Goal: Information Seeking & Learning: Learn about a topic

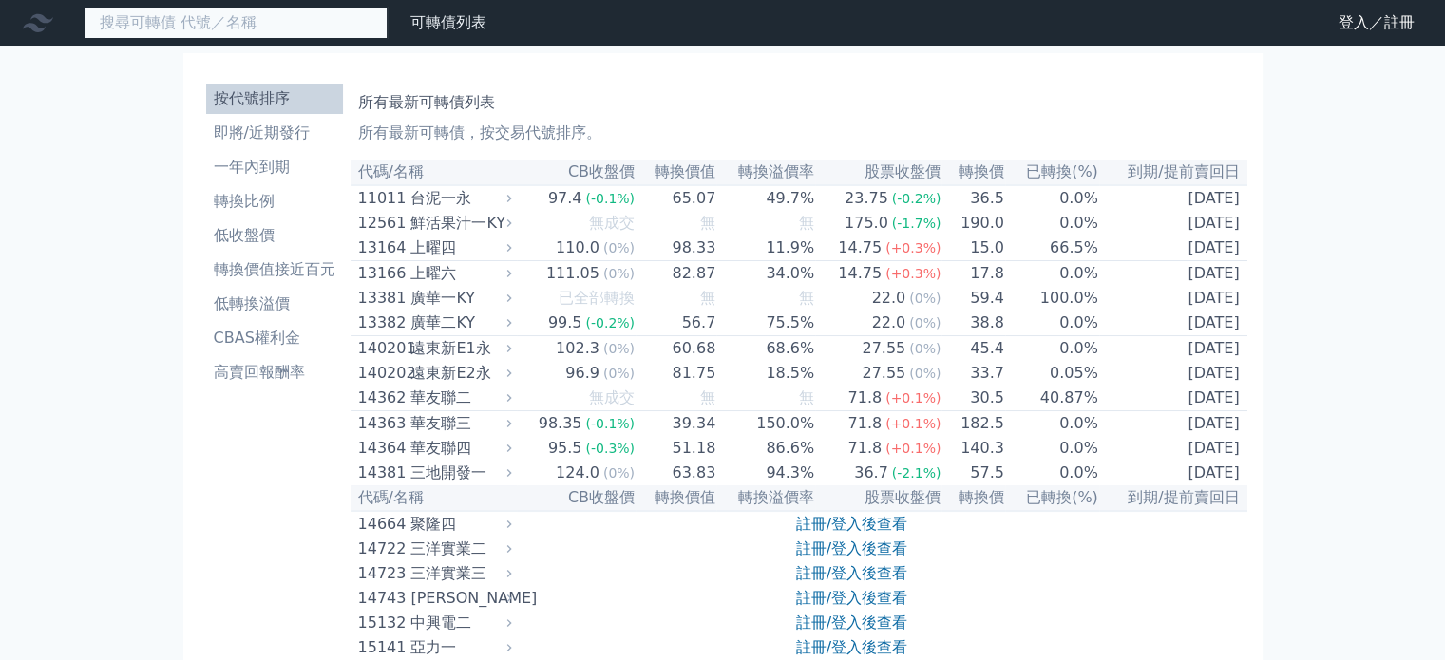
paste input "竣邦"
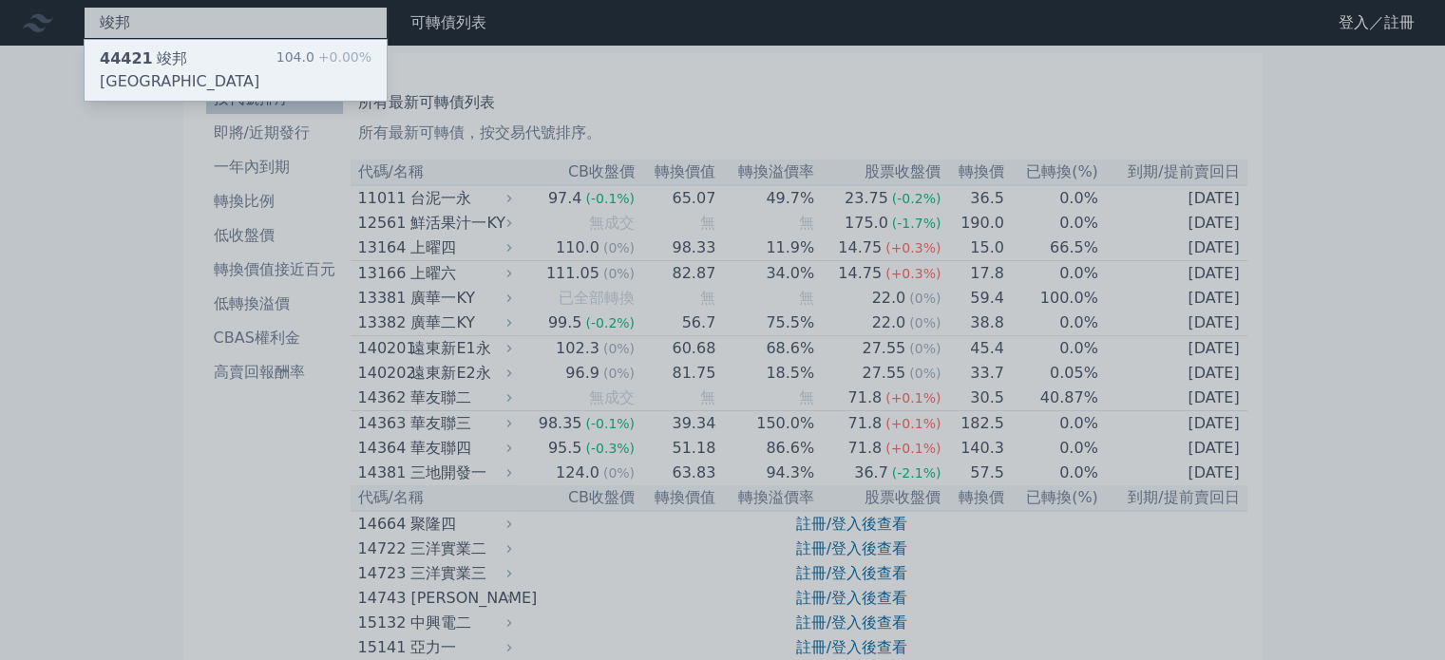
type input "竣邦"
click at [167, 53] on div "44421 竣邦[GEOGRAPHIC_DATA]" at bounding box center [188, 70] width 177 height 46
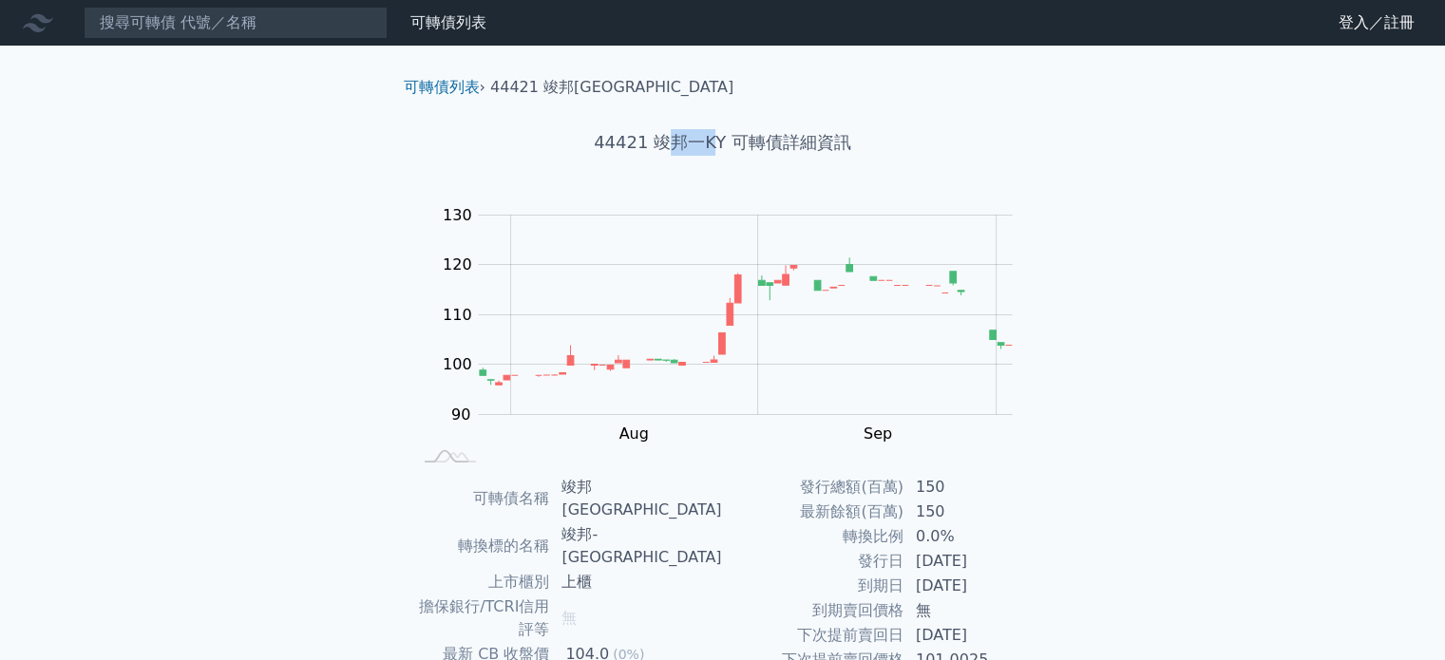
drag, startPoint x: 709, startPoint y: 142, endPoint x: 662, endPoint y: 139, distance: 47.6
click at [662, 139] on h1 "44421 竣邦一KY 可轉債詳細資訊" at bounding box center [722, 142] width 669 height 27
drag, startPoint x: 650, startPoint y: 137, endPoint x: 728, endPoint y: 142, distance: 79.0
click at [728, 142] on h1 "44421 竣邦一KY 可轉債詳細資訊" at bounding box center [722, 142] width 669 height 27
copy h1 "竣邦[GEOGRAPHIC_DATA]"
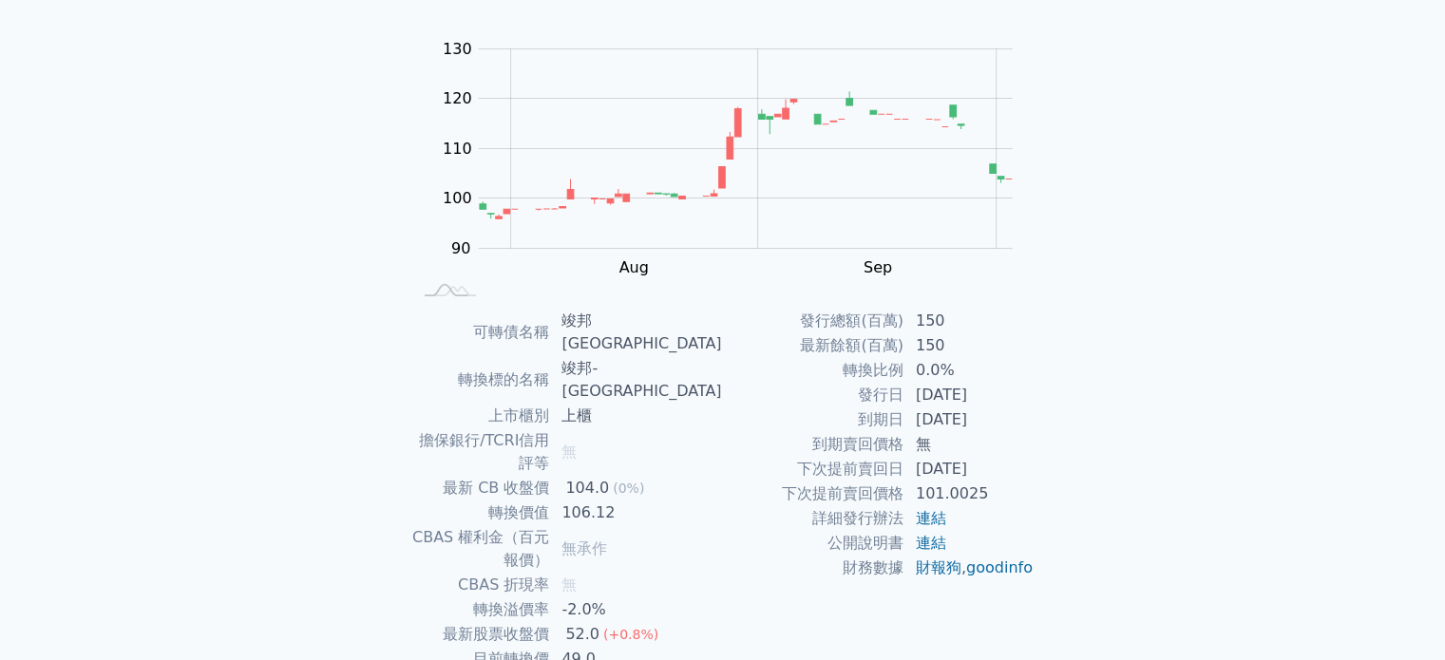
scroll to position [190, 0]
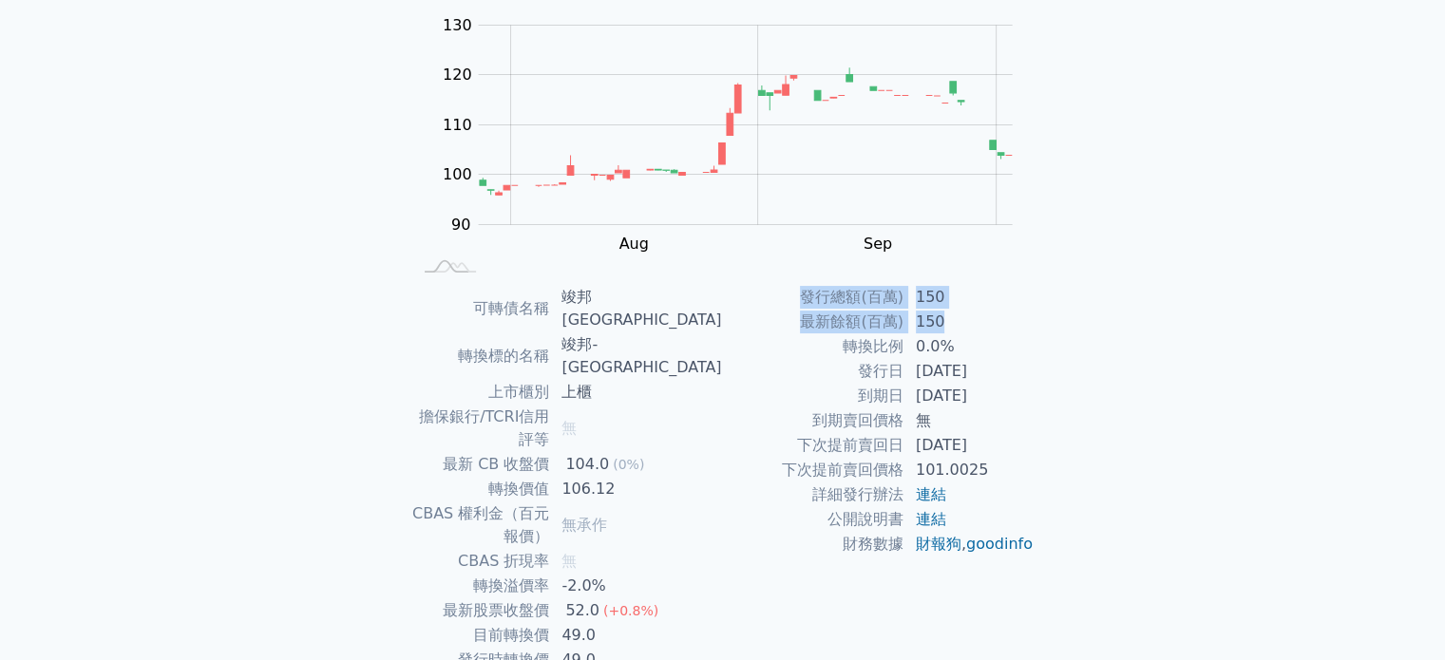
drag, startPoint x: 895, startPoint y: 311, endPoint x: 797, endPoint y: 284, distance: 101.4
click at [797, 284] on div "可轉債列表 › 44421 竣邦一KY 44421 竣邦一KY 可轉債詳細資訊 Zoom Out 100 85 90 95 100 140 110 130 1…" at bounding box center [722, 318] width 669 height 925
click at [759, 297] on td "發行總額(百萬)" at bounding box center [813, 297] width 181 height 25
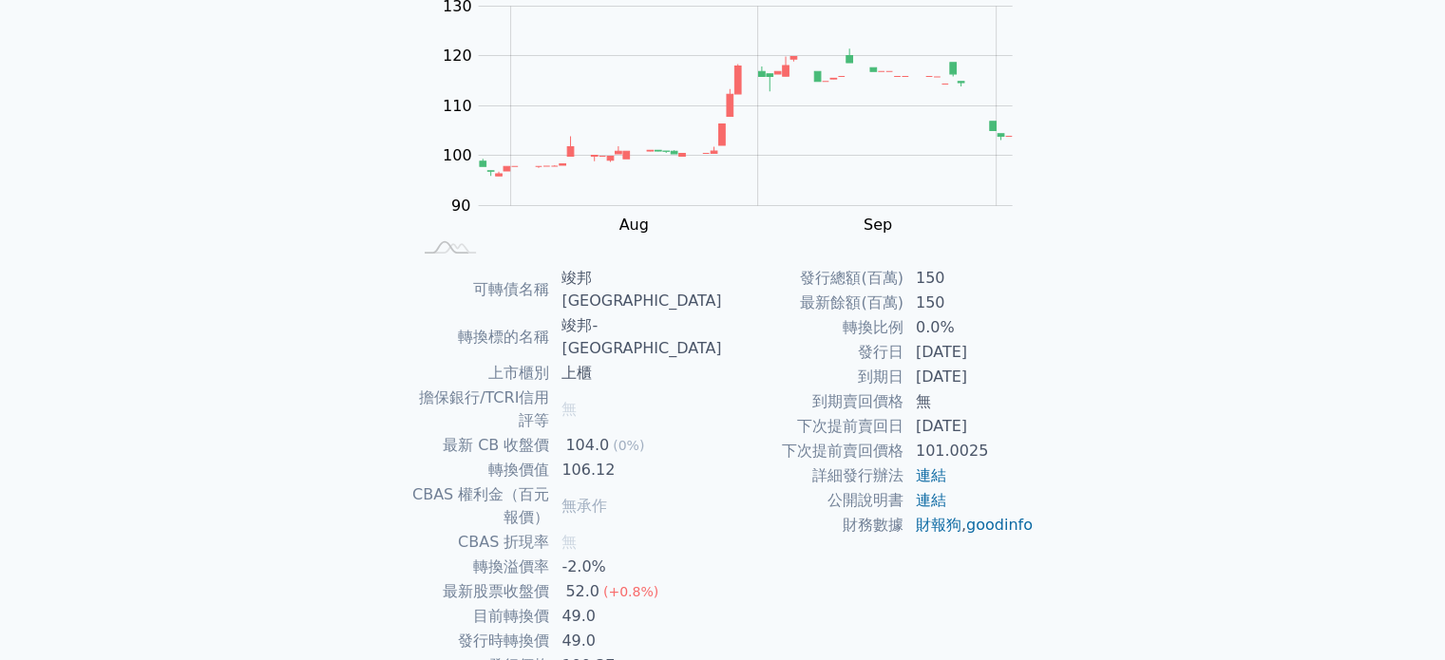
scroll to position [219, 0]
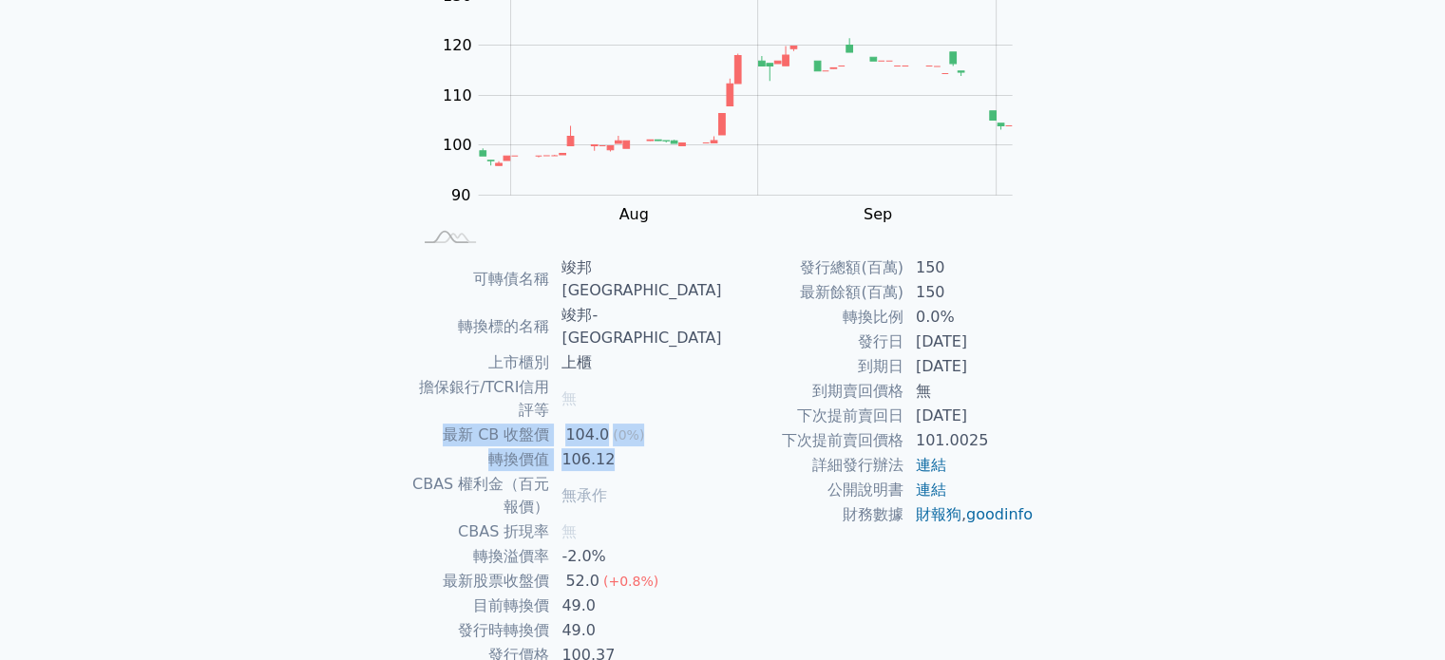
drag, startPoint x: 664, startPoint y: 387, endPoint x: 470, endPoint y: 360, distance: 195.6
click at [470, 360] on tbody "可轉債名稱 竣邦一KY 轉換標的名稱 竣邦-[GEOGRAPHIC_DATA] 上市櫃別 上櫃 擔保銀行/TCRI信用評等 無 最新 CB 收盤價 104.0…" at bounding box center [567, 461] width 312 height 412
click at [703, 423] on td "104.0 (0%)" at bounding box center [636, 435] width 172 height 25
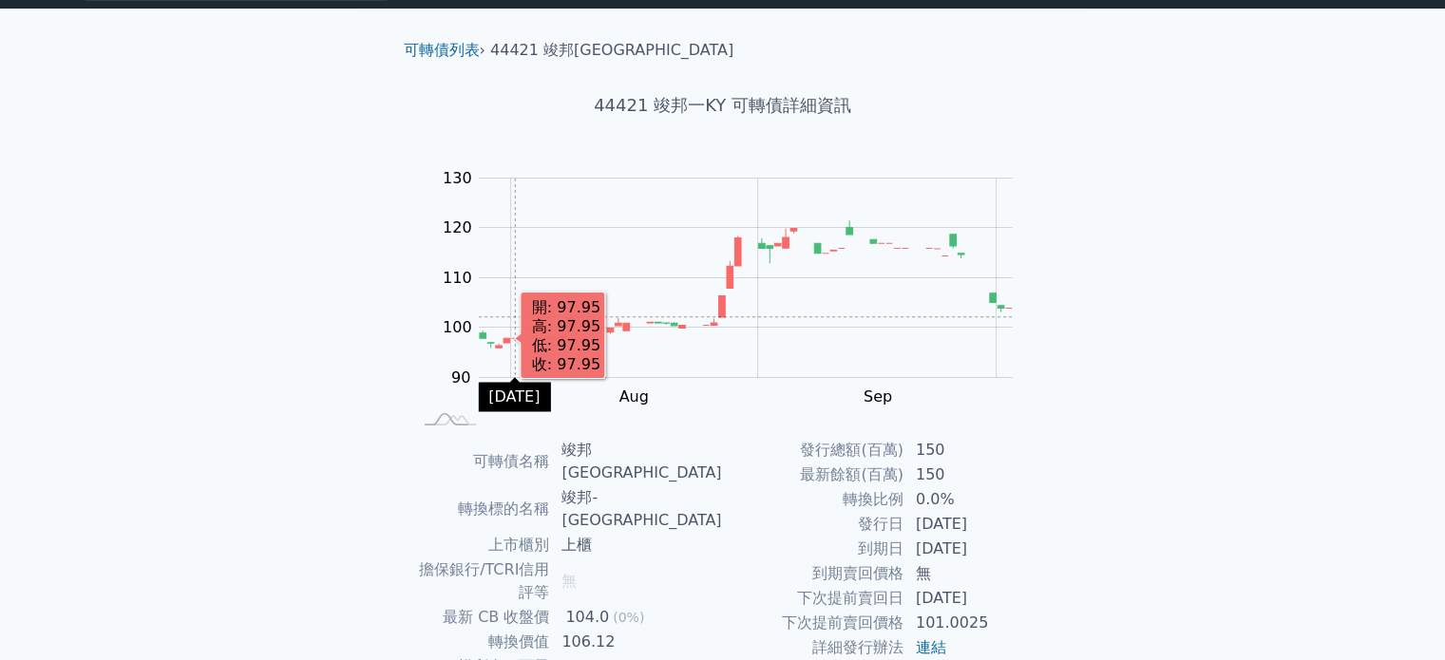
scroll to position [0, 0]
